Goal: Information Seeking & Learning: Find contact information

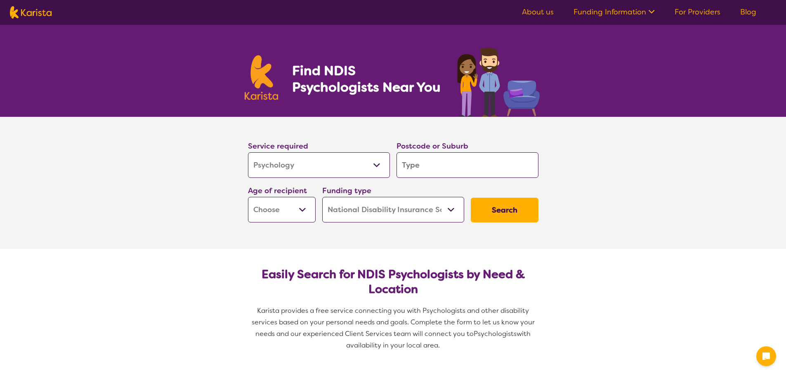
select select "Psychology"
select select "NDIS"
select select "Psychology"
select select "NDIS"
click at [291, 211] on select "Early Childhood - 0 to 9 Child - 10 to 11 Adolescent - 12 to 17 Adult - 18 to 6…" at bounding box center [282, 210] width 68 height 26
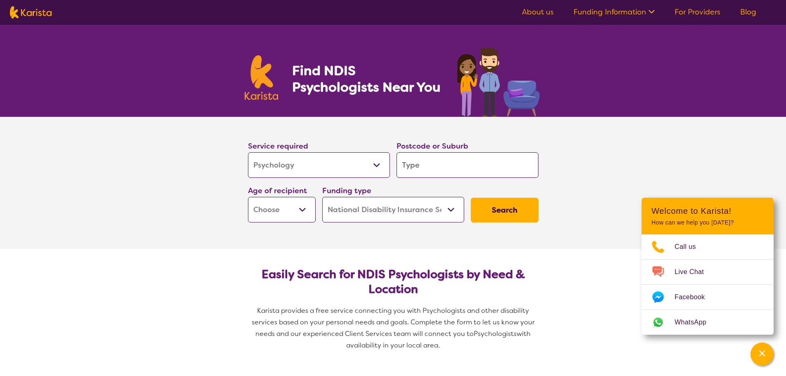
select select "AS"
click at [248, 197] on select "Early Childhood - 0 to 9 Child - 10 to 11 Adolescent - 12 to 17 Adult - 18 to 6…" at bounding box center [282, 210] width 68 height 26
select select "AS"
click at [396, 212] on select "Home Care Package (HCP) National Disability Insurance Scheme (NDIS) I don't know" at bounding box center [393, 210] width 142 height 26
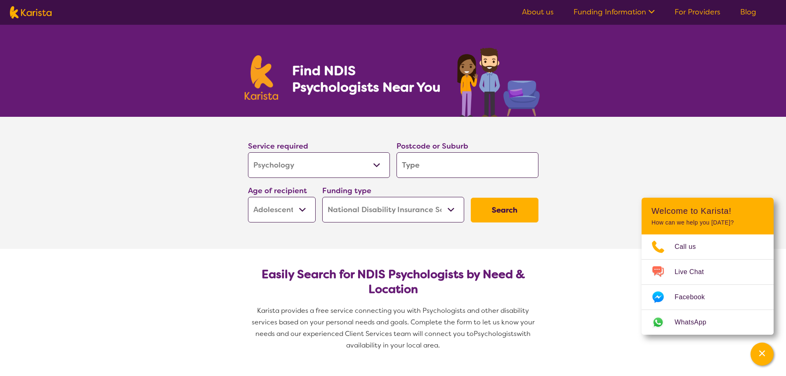
click at [429, 169] on input "search" at bounding box center [467, 165] width 142 height 26
click at [446, 165] on input "search" at bounding box center [467, 165] width 142 height 26
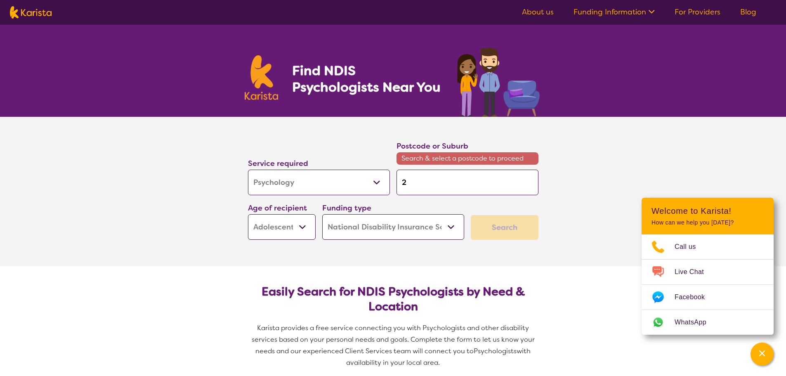
type input "2"
type input "22"
type input "225"
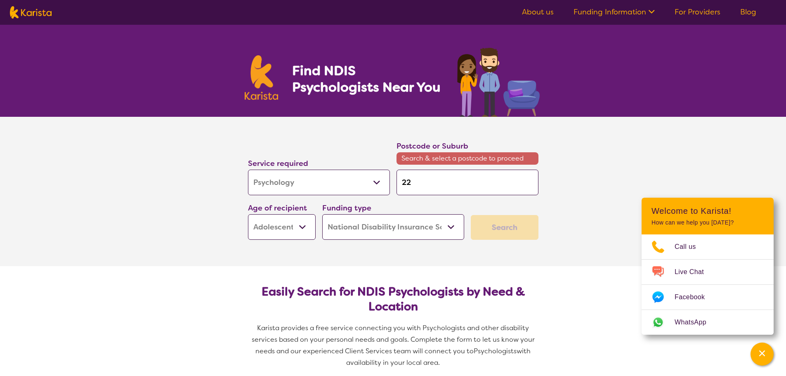
type input "225"
type input "2259"
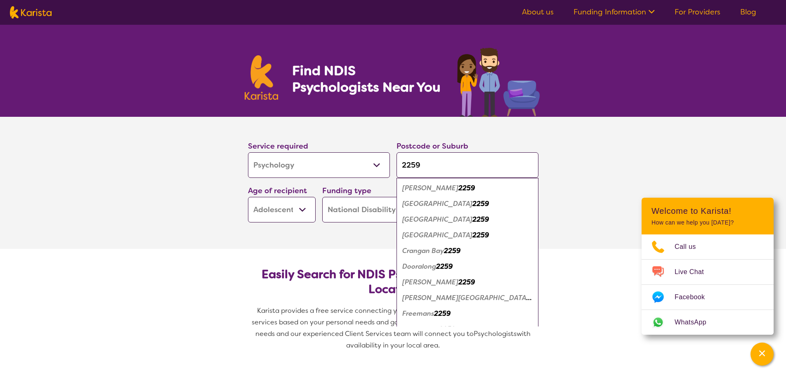
click at [446, 165] on input "2259" at bounding box center [467, 165] width 142 height 26
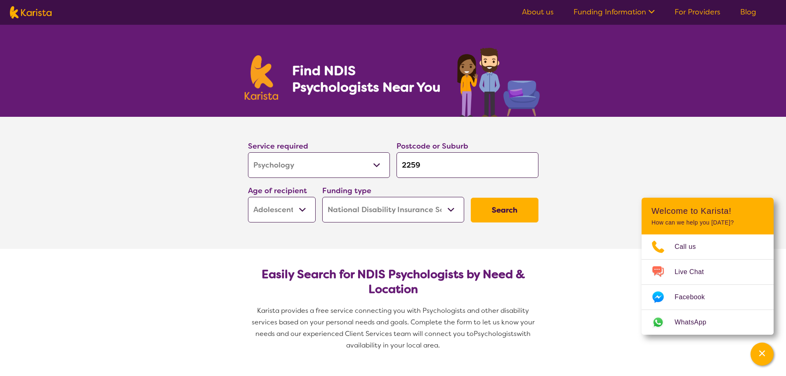
click at [459, 164] on input "2259" at bounding box center [467, 165] width 142 height 26
type input "g"
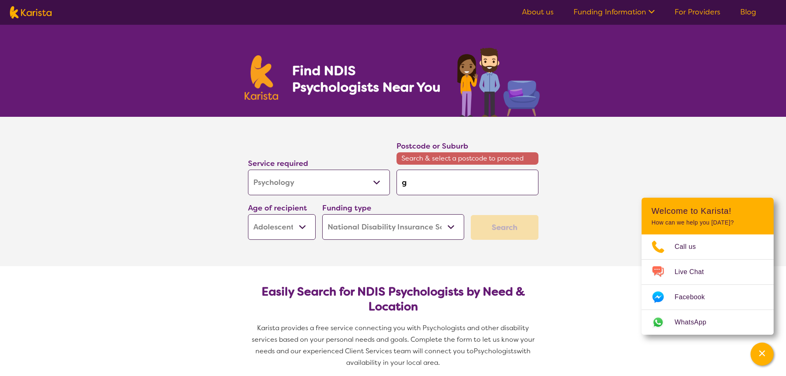
type input "go"
type input "gor"
type input "goro"
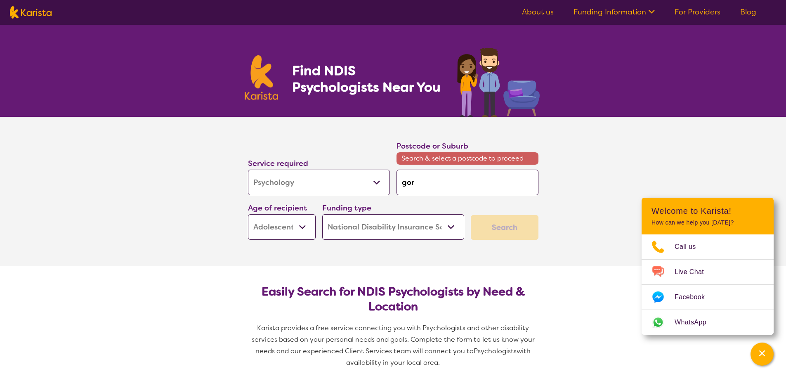
type input "goro"
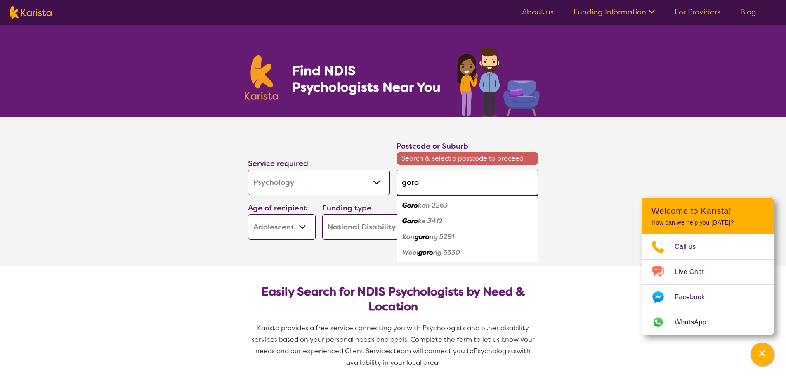
click at [458, 207] on div "Goro kan 2263" at bounding box center [468, 206] width 134 height 16
type input "2263"
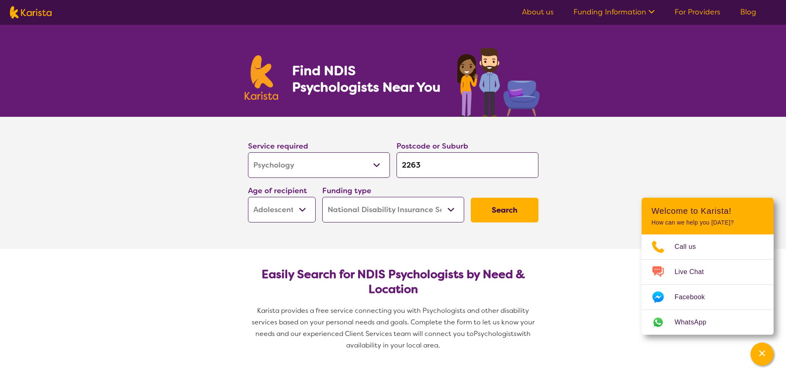
click at [499, 207] on button "Search" at bounding box center [505, 210] width 68 height 25
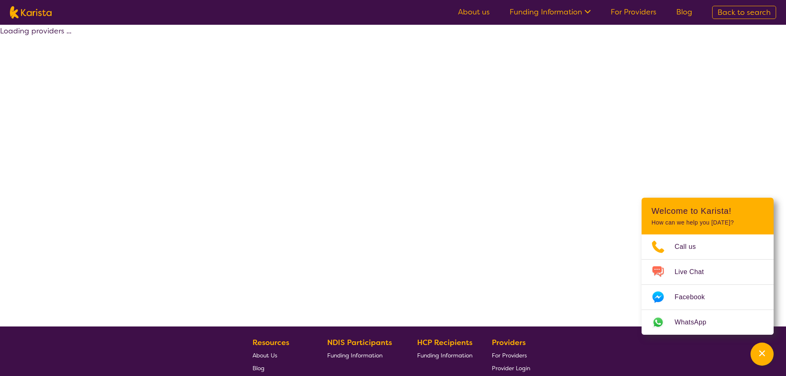
select select "by_score"
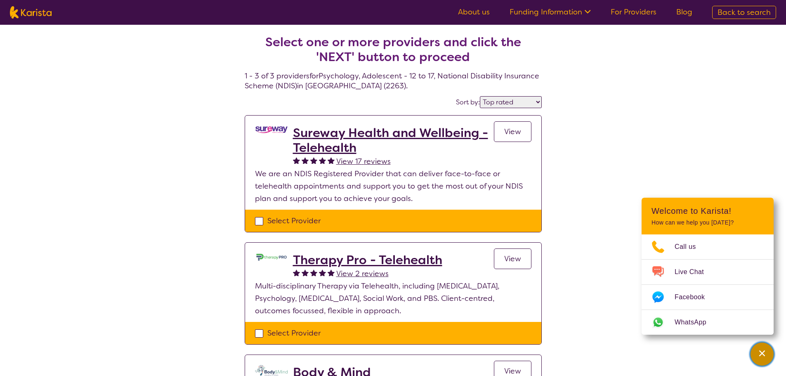
click at [761, 360] on div "Channel Menu" at bounding box center [762, 354] width 17 height 18
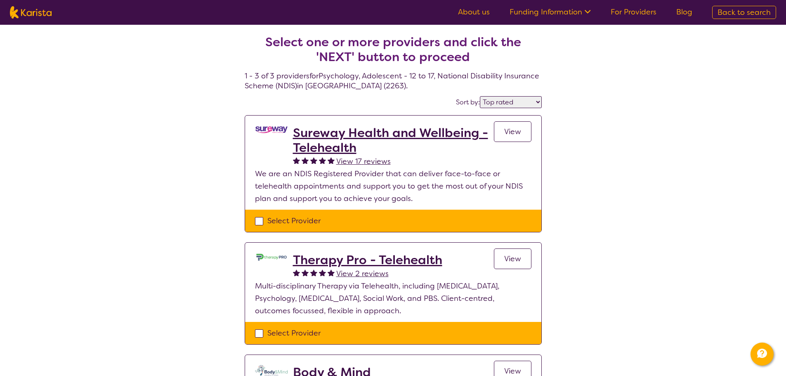
click at [512, 131] on span "View" at bounding box center [512, 132] width 17 height 10
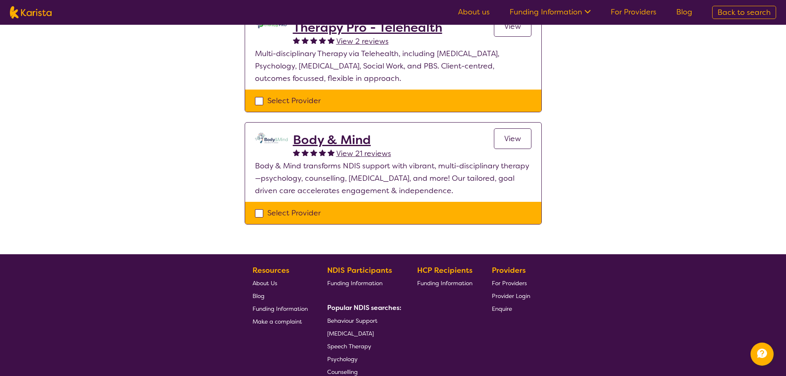
scroll to position [248, 0]
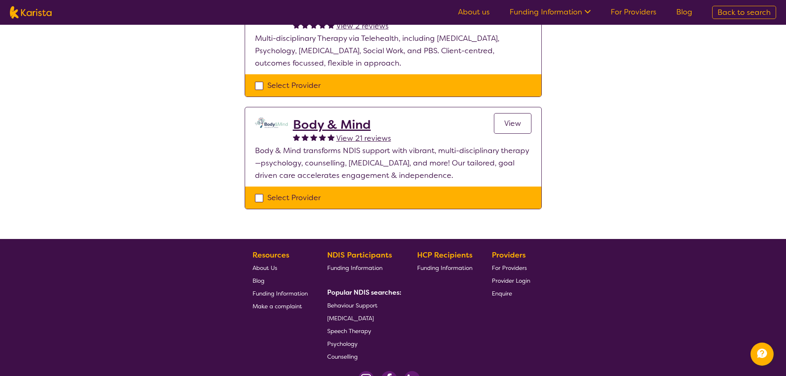
click at [323, 118] on h2 "Body & Mind" at bounding box center [342, 124] width 98 height 15
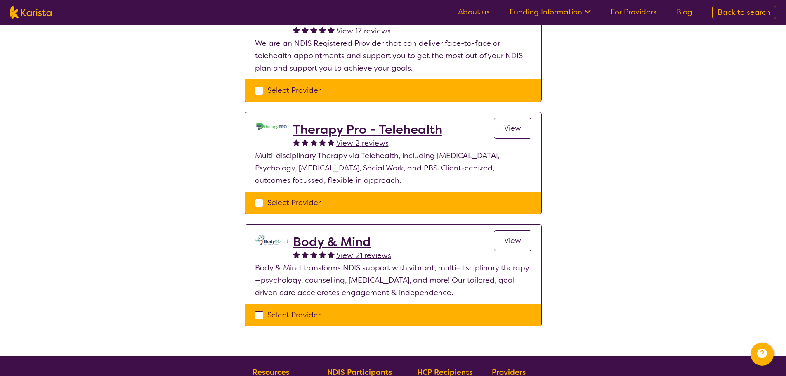
scroll to position [0, 0]
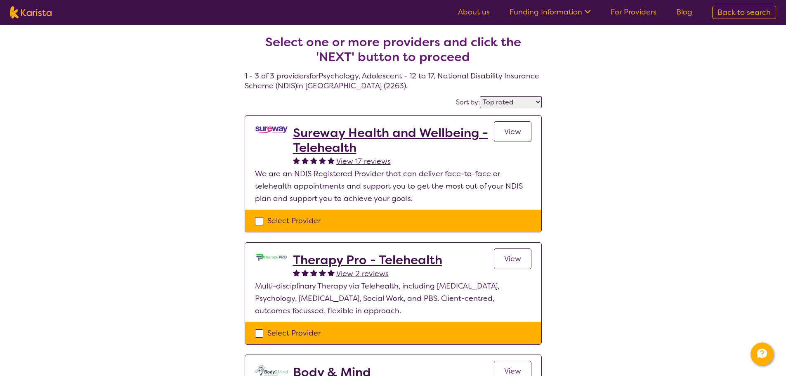
select select "Psychology"
select select "AS"
select select "NDIS"
select select "Psychology"
select select "AS"
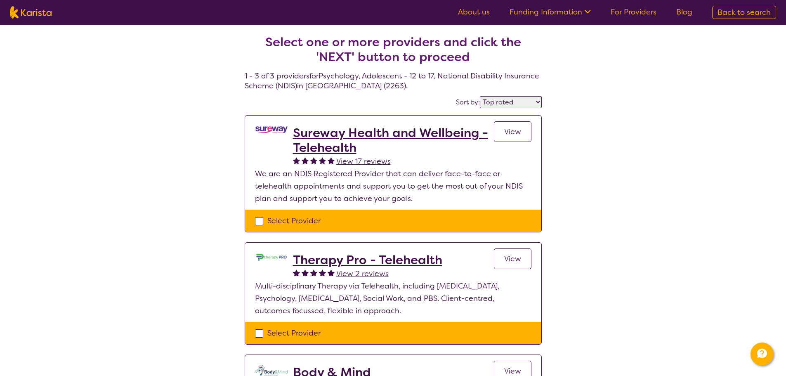
select select "NDIS"
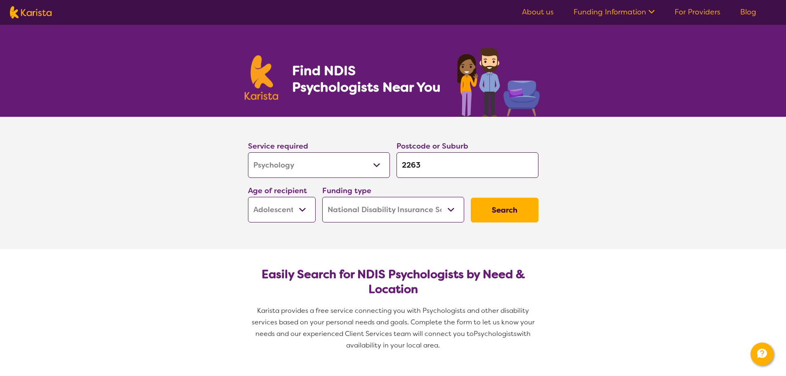
click at [328, 164] on select "Allied Health Assistant Assessment (ADHD or Autism) Behaviour support Counselli…" at bounding box center [319, 165] width 142 height 26
click at [519, 209] on button "Search" at bounding box center [505, 210] width 68 height 25
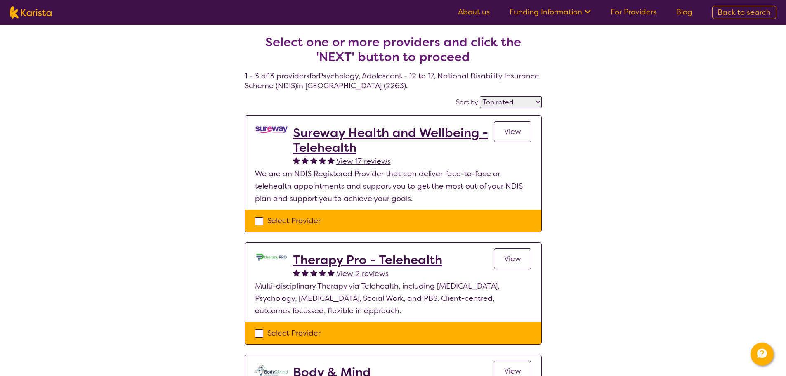
click at [524, 99] on select "Highly reviewed Top rated" at bounding box center [511, 102] width 62 height 12
select select "highly_reviewed"
click at [487, 96] on select "Highly reviewed Top rated" at bounding box center [511, 102] width 62 height 12
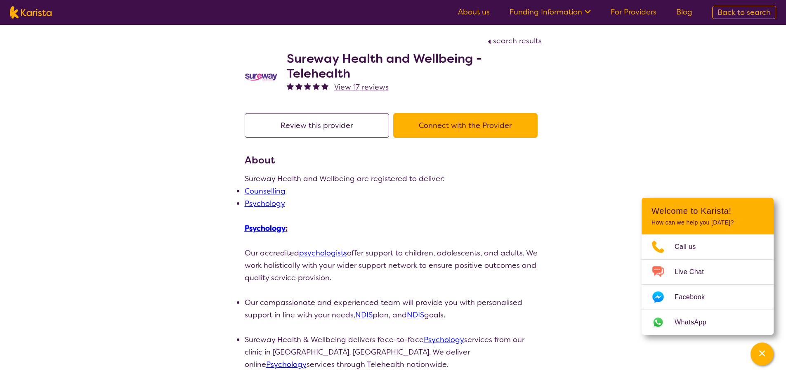
click at [328, 175] on p "Sureway Health and Wellbeing are registered to deliver:" at bounding box center [393, 178] width 297 height 12
click at [500, 175] on p "Sureway Health and Wellbeing are registered to deliver:" at bounding box center [393, 178] width 297 height 12
click at [771, 354] on button "Channel Menu" at bounding box center [761, 353] width 23 height 23
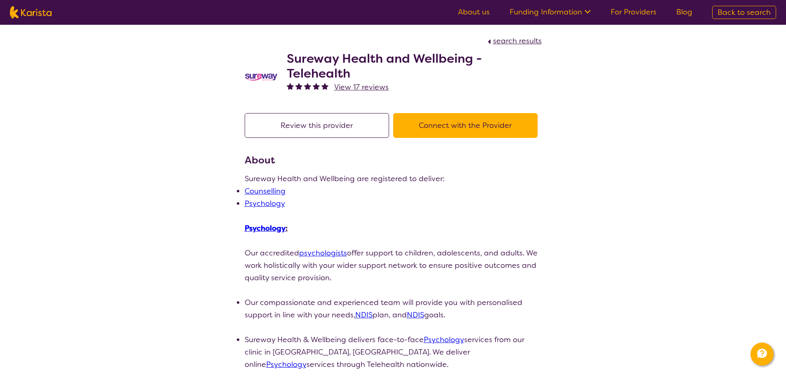
click at [333, 248] on link "psychologists" at bounding box center [323, 253] width 48 height 10
click at [524, 42] on span "search results" at bounding box center [517, 41] width 49 height 10
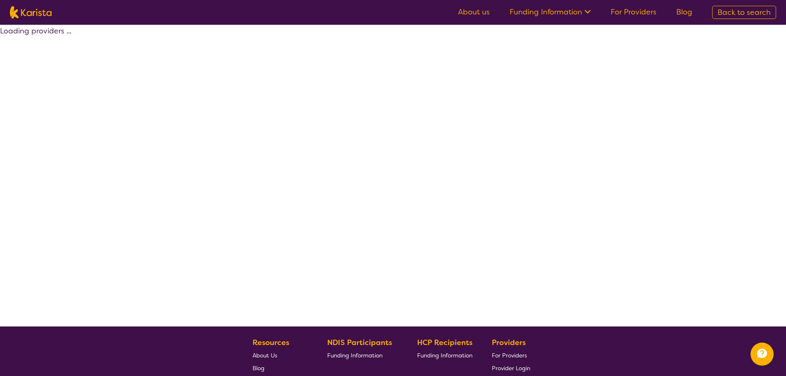
select select "by_score"
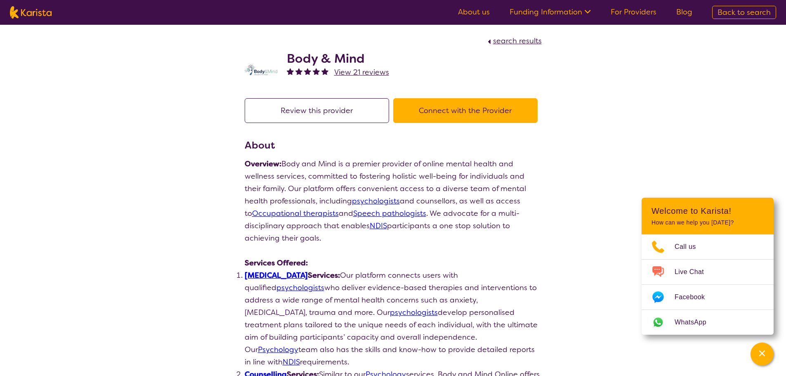
click at [336, 163] on p "Overview: Body and Mind is a premier provider of online mental health and welln…" at bounding box center [393, 201] width 297 height 87
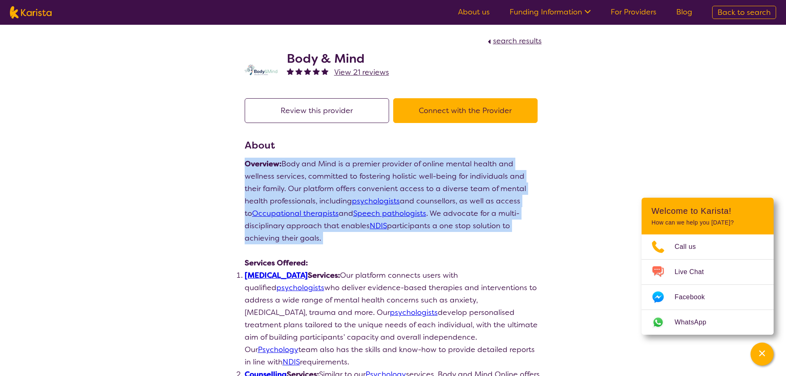
click at [336, 163] on p "Overview: Body and Mind is a premier provider of online mental health and welln…" at bounding box center [393, 201] width 297 height 87
click at [496, 179] on p "Overview: Body and Mind is a premier provider of online mental health and welln…" at bounding box center [393, 201] width 297 height 87
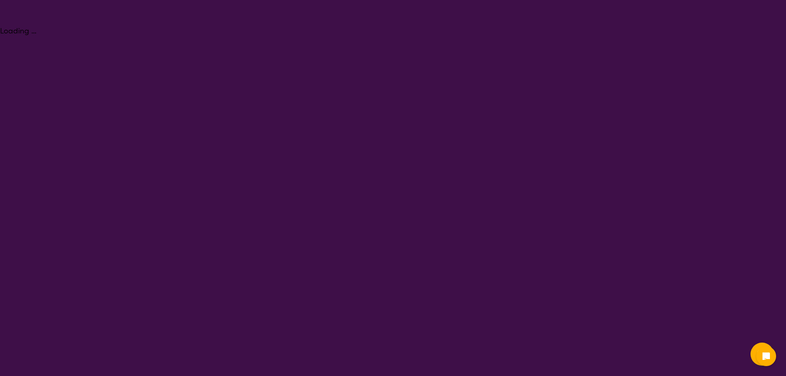
select select "Psychology"
select select "AS"
select select "NDIS"
select select "Psychology"
select select "AS"
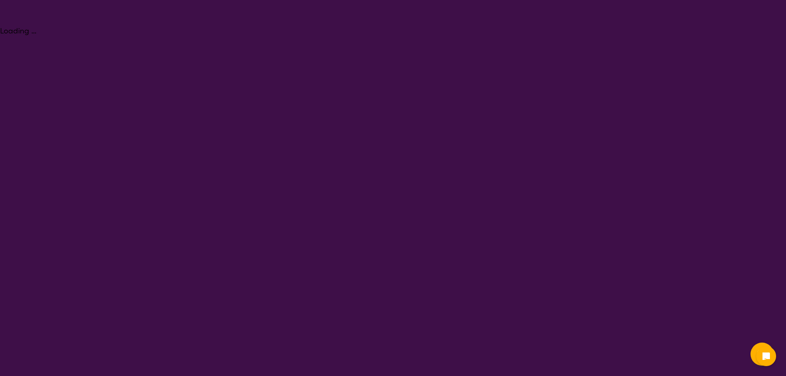
select select "NDIS"
